Goal: Find specific page/section: Find specific page/section

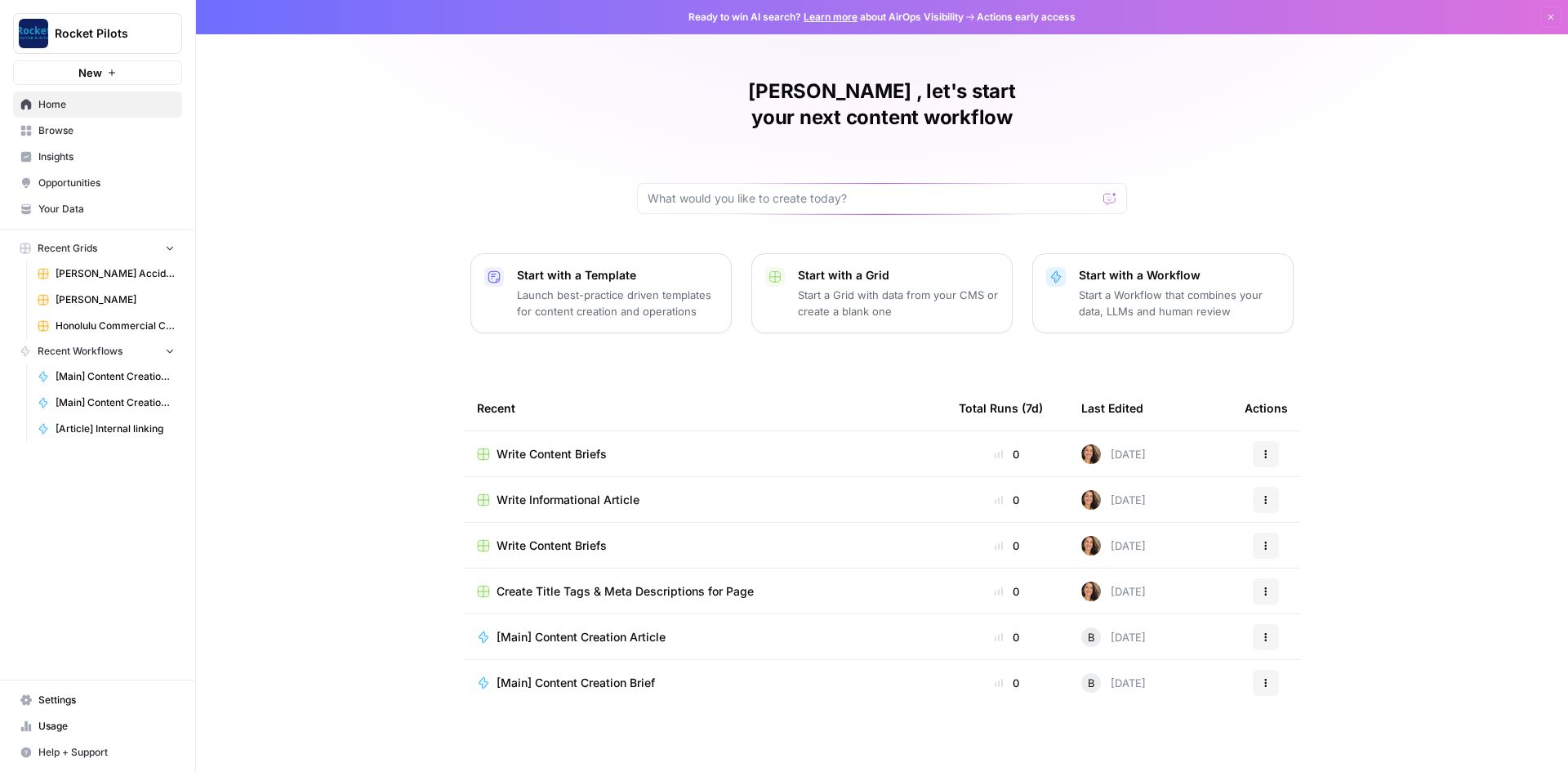
click at [165, 243] on icon "button" at bounding box center [170, 247] width 11 height 11
click at [165, 243] on icon "button" at bounding box center [170, 248] width 11 height 11
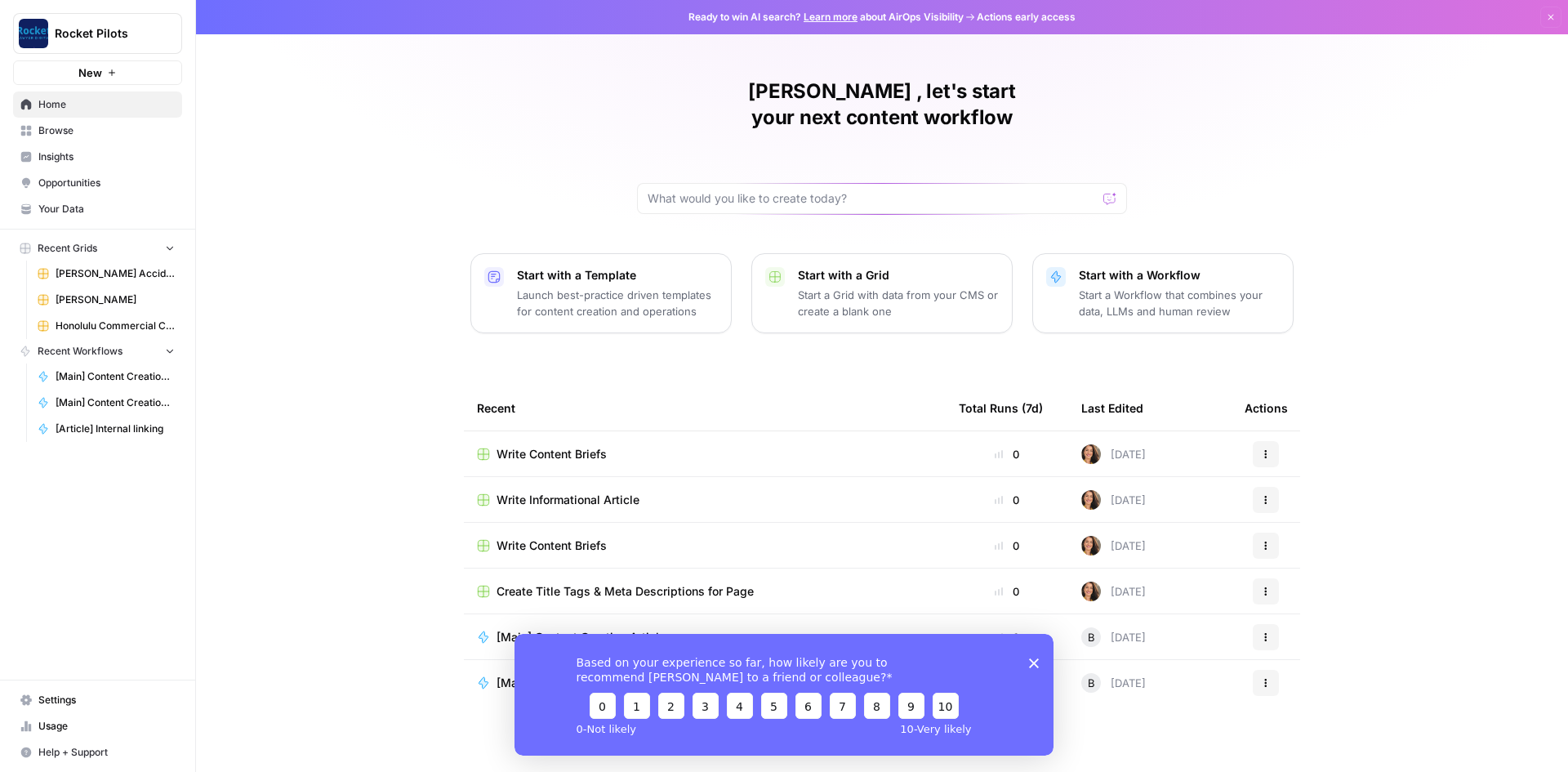
click at [51, 202] on span "Your Data" at bounding box center [106, 209] width 136 height 15
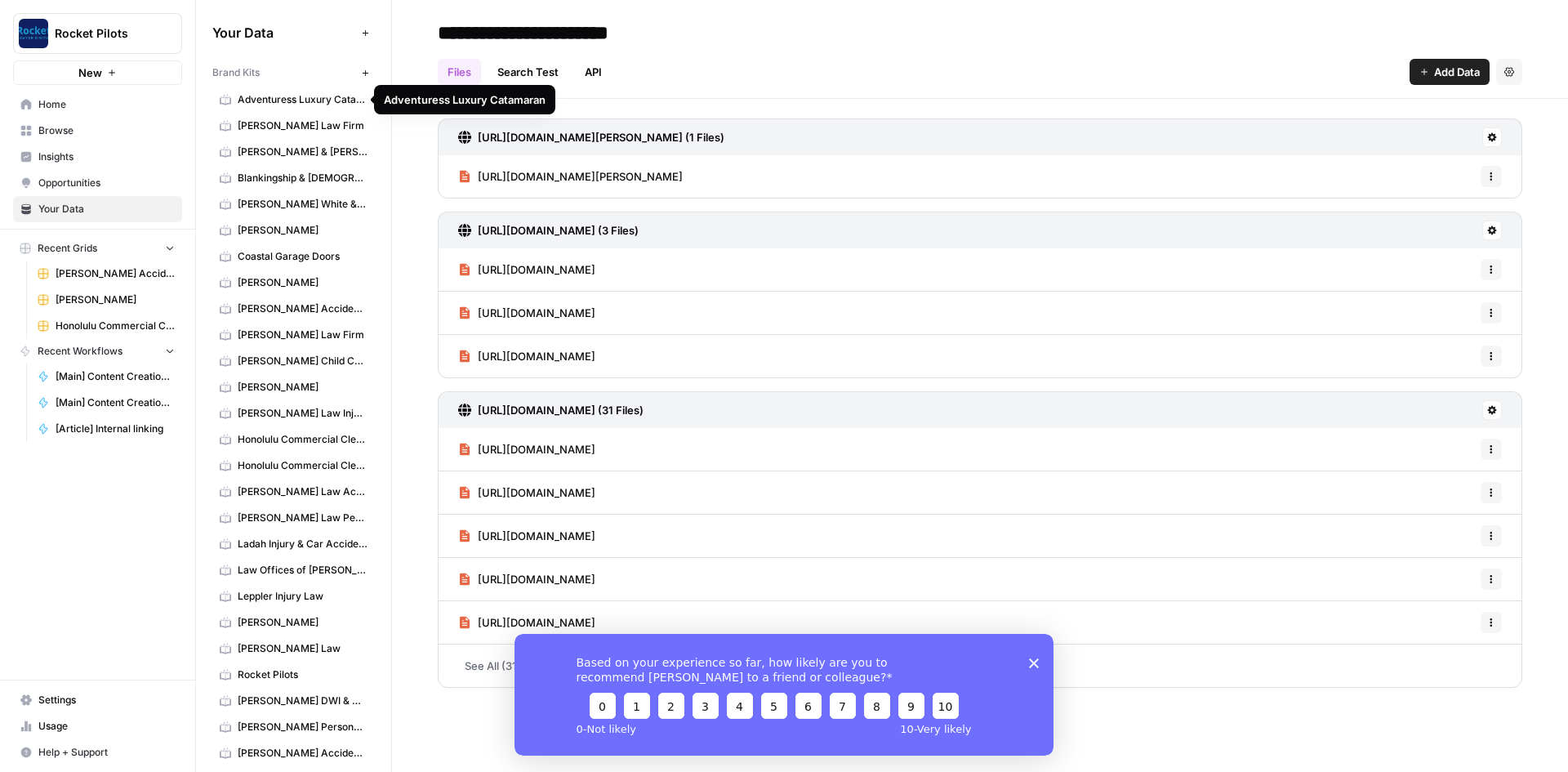
click at [282, 102] on span "Adventuress Luxury Catamaran" at bounding box center [302, 100] width 129 height 15
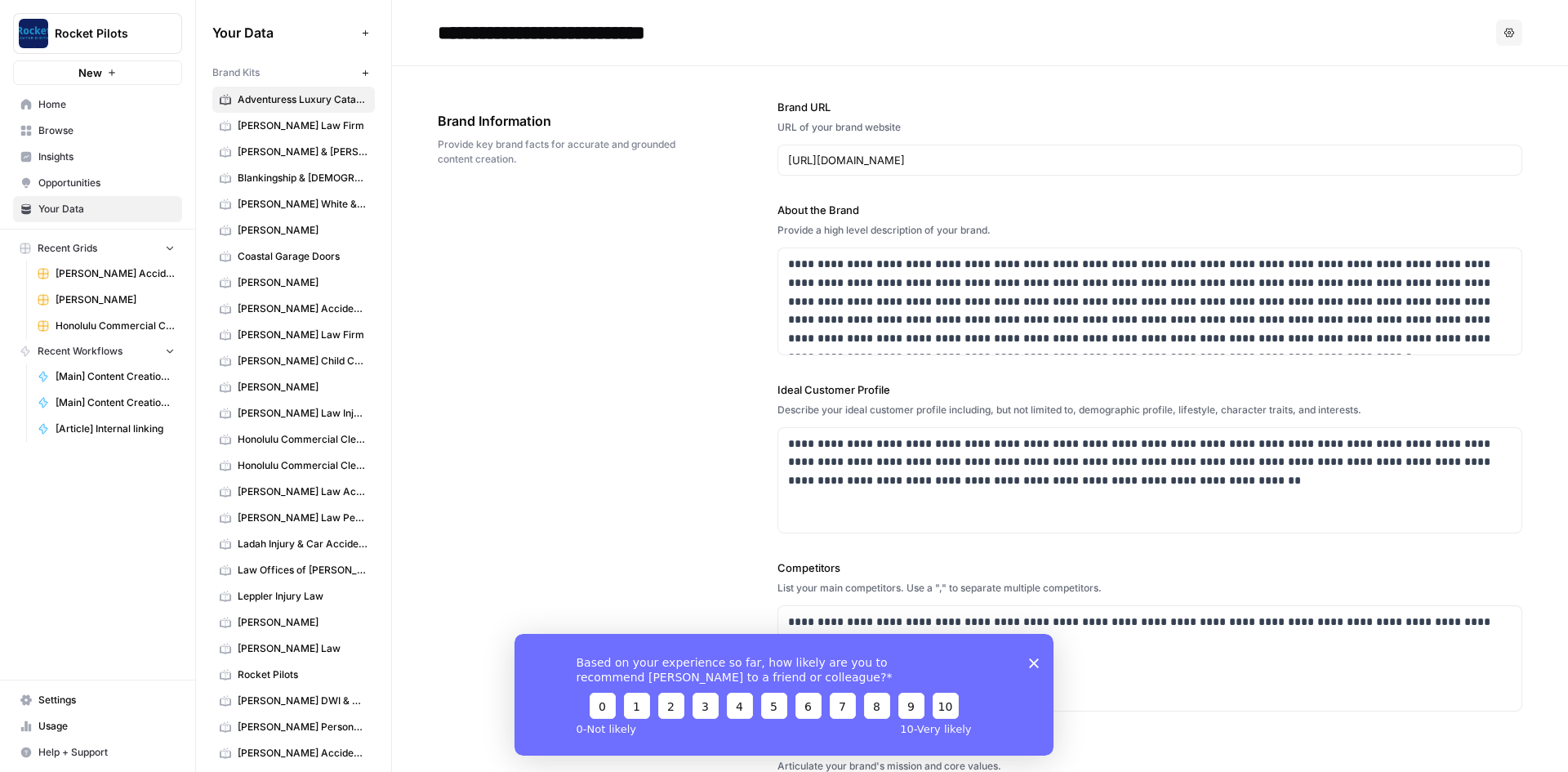
click at [130, 67] on button "New" at bounding box center [97, 72] width 169 height 24
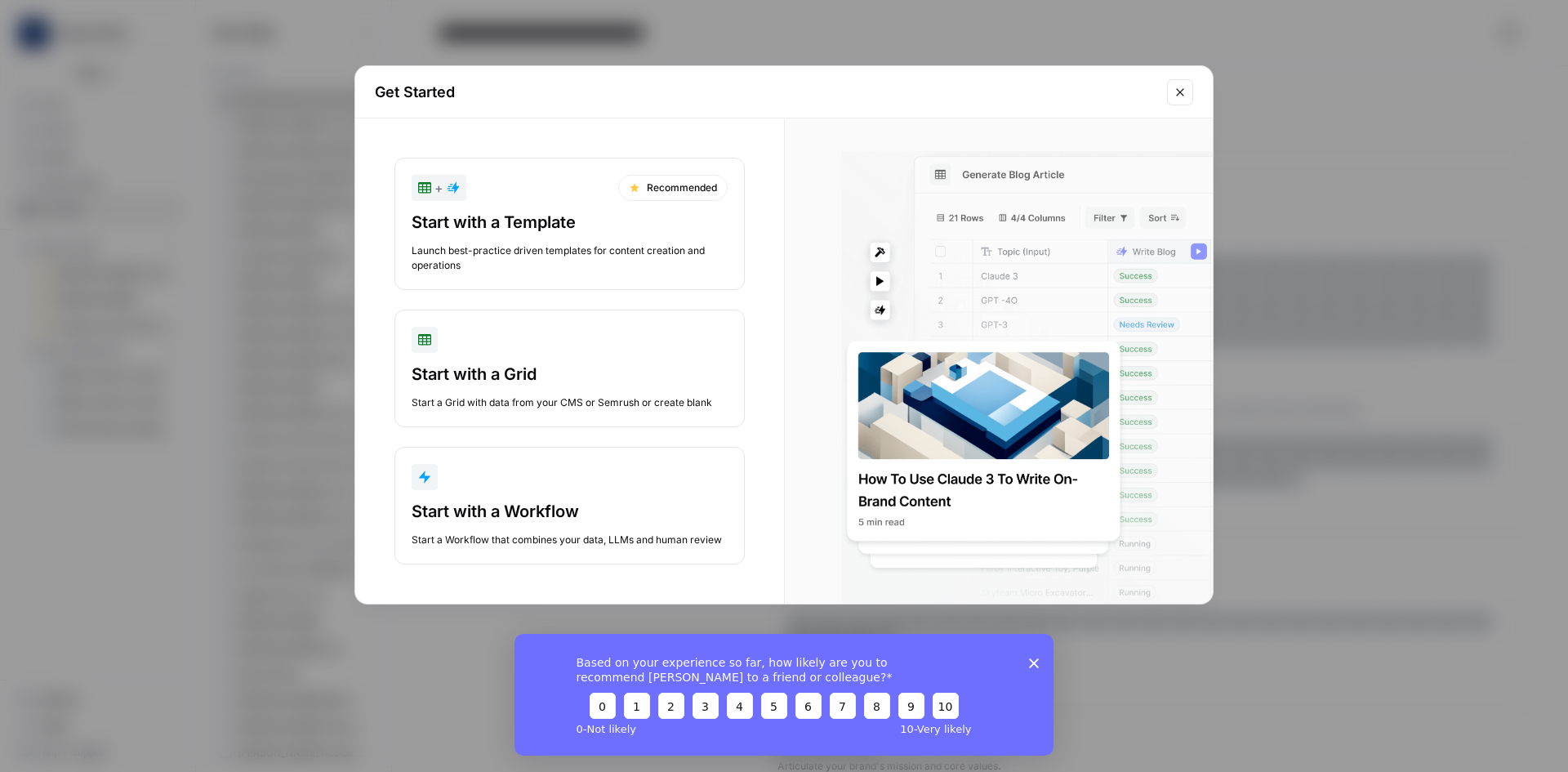
click at [1177, 95] on icon "Close modal" at bounding box center [1180, 92] width 13 height 13
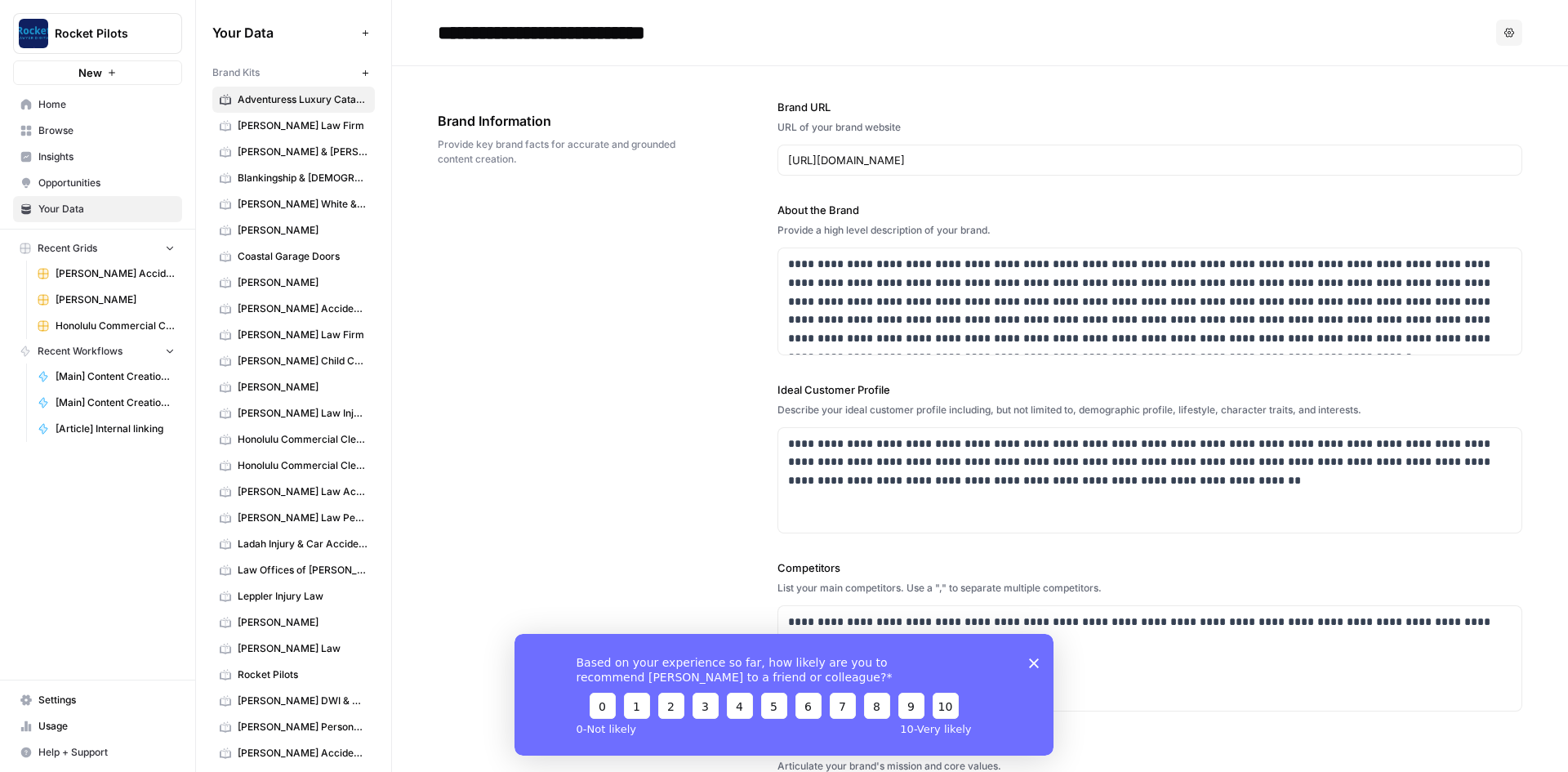
click at [61, 124] on span "Browse" at bounding box center [106, 130] width 136 height 15
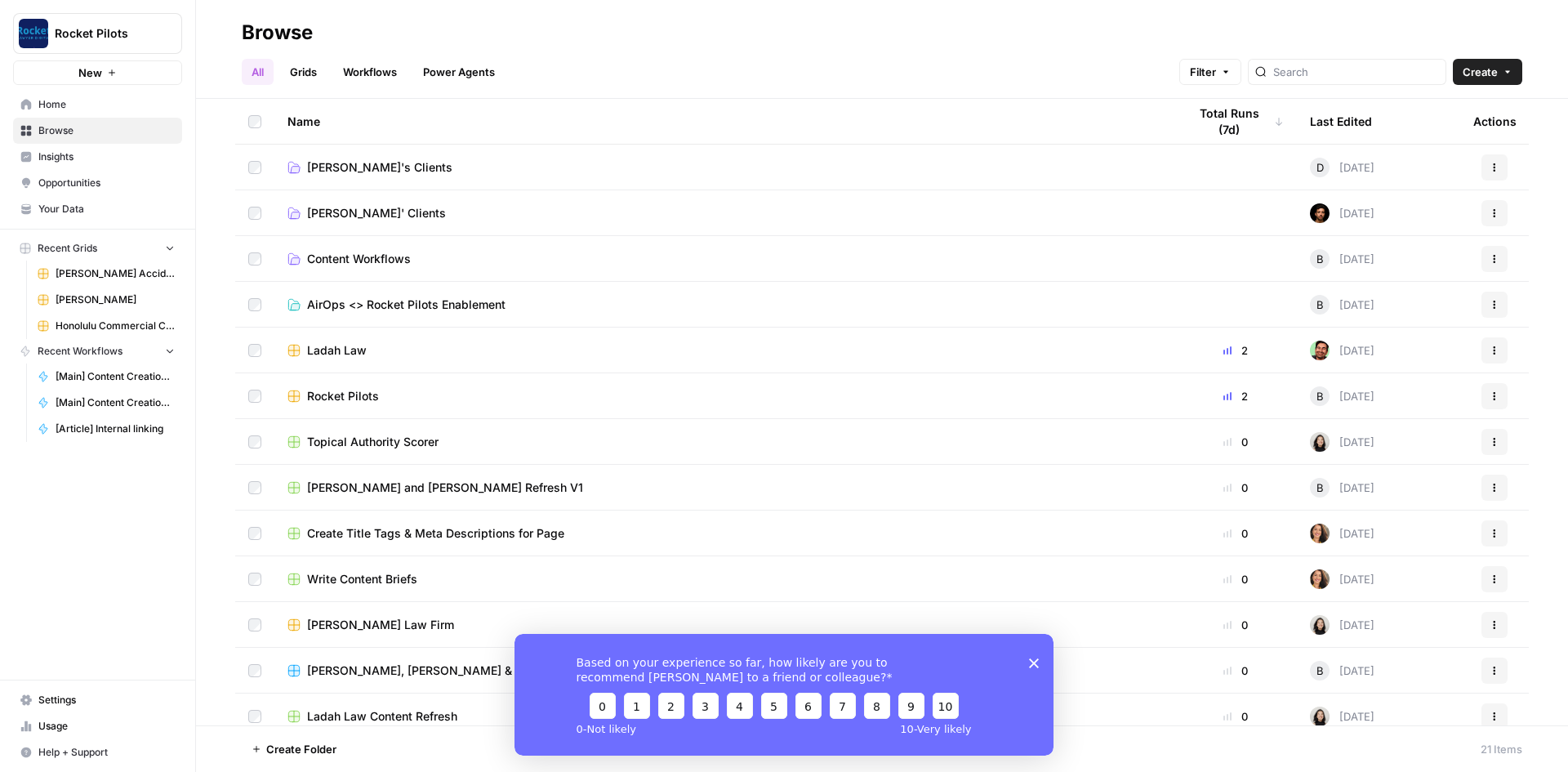
click at [295, 73] on link "Grids" at bounding box center [303, 72] width 46 height 26
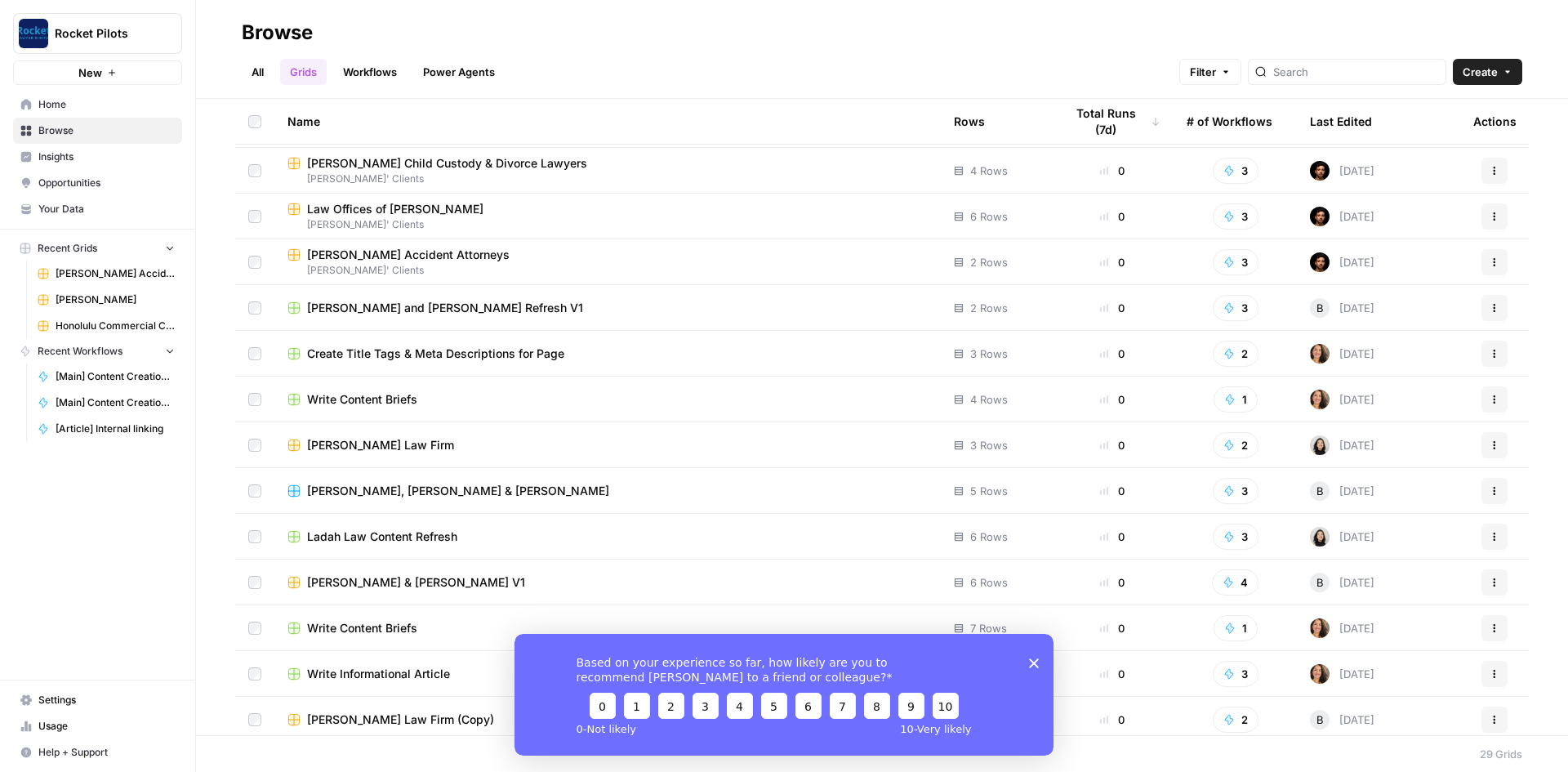
scroll to position [736, 0]
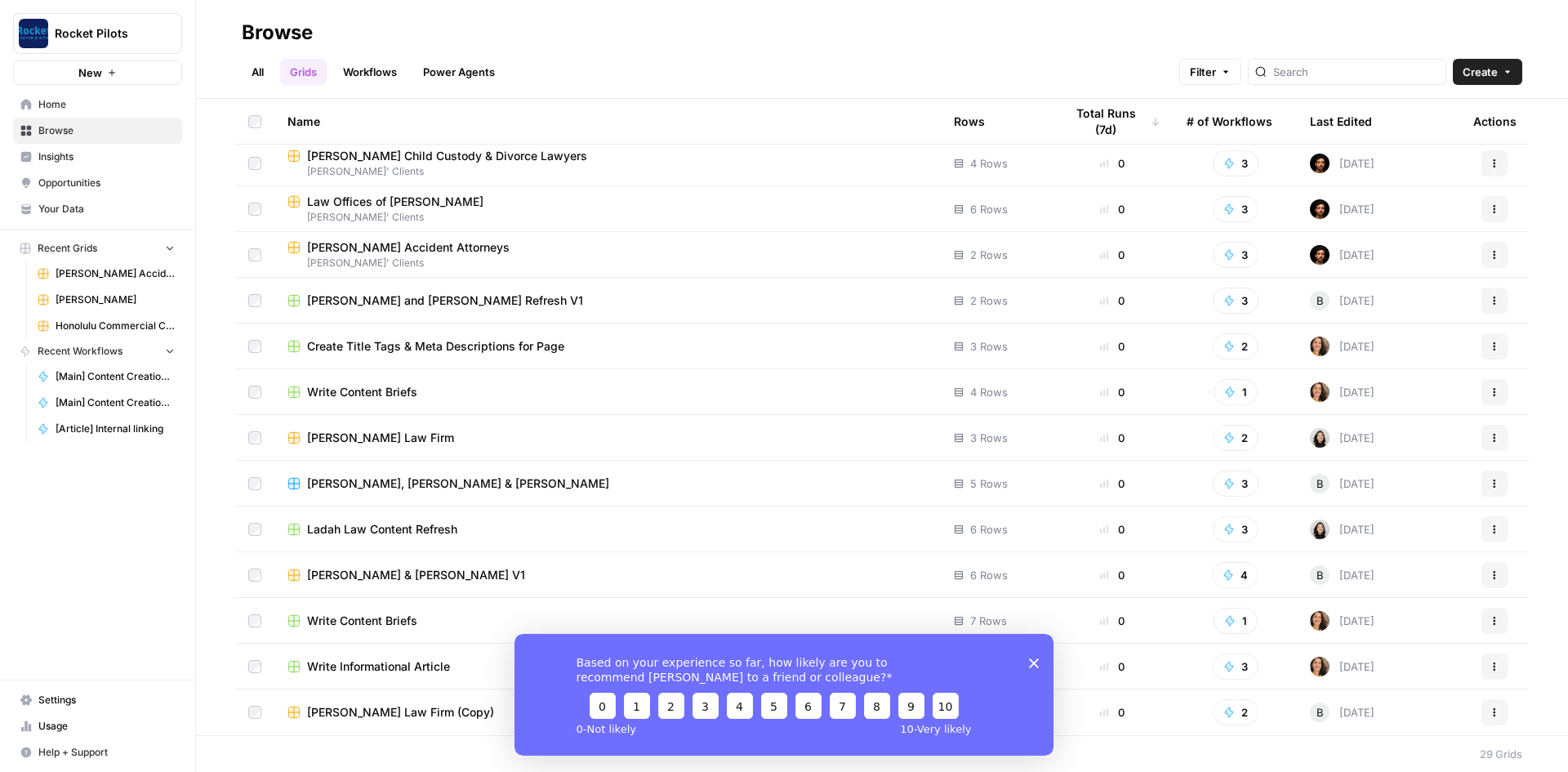
click at [346, 618] on span "Write Content Briefs" at bounding box center [361, 620] width 110 height 17
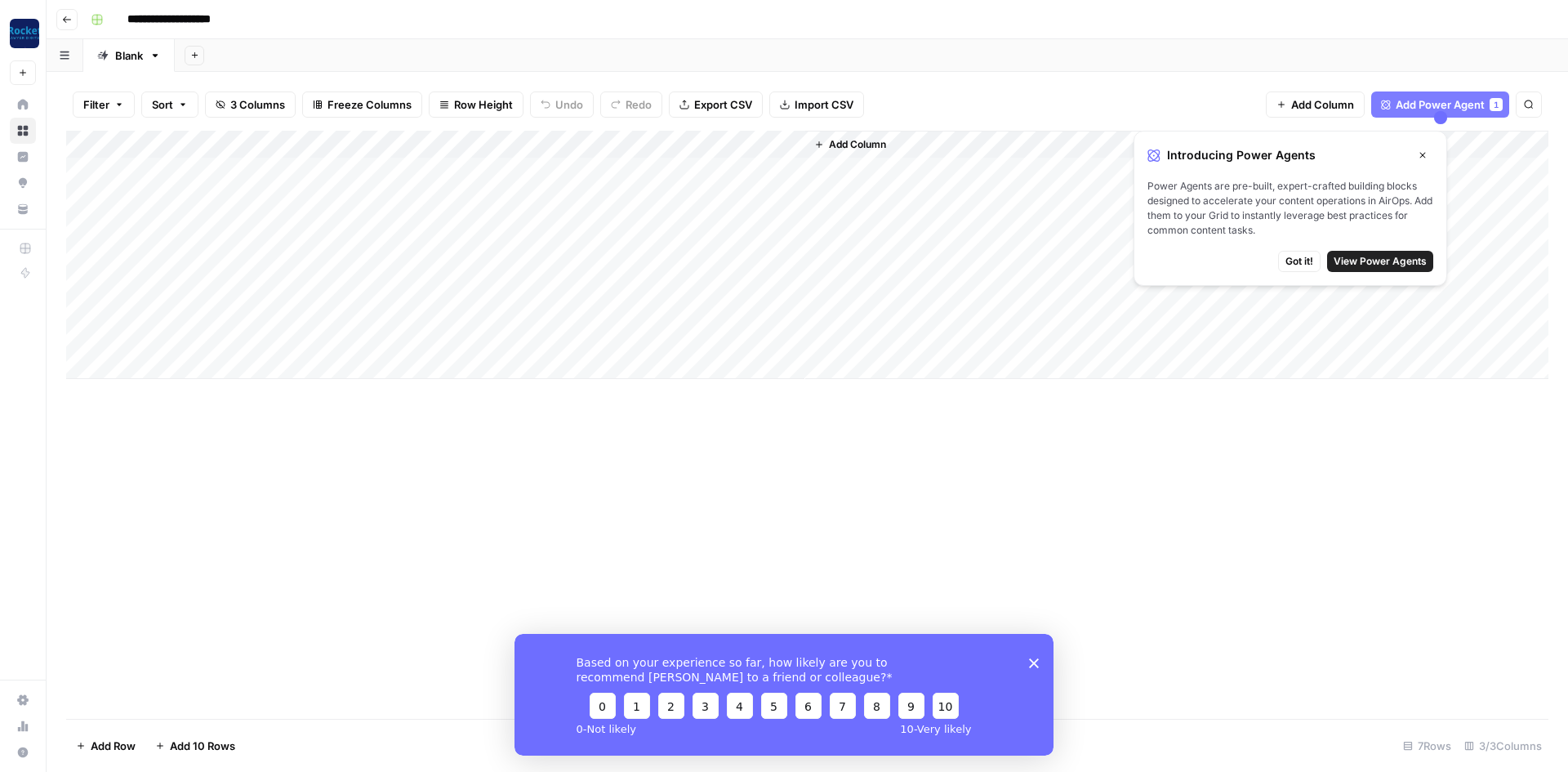
click at [59, 16] on button "Go back" at bounding box center [67, 19] width 21 height 21
